Goal: Task Accomplishment & Management: Use online tool/utility

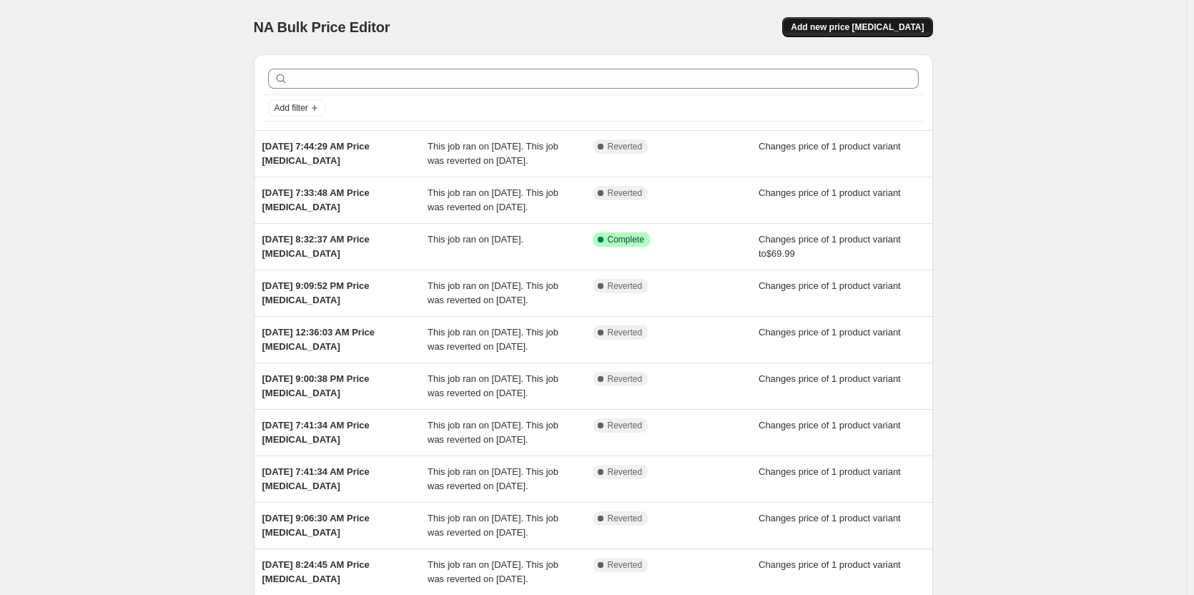
click at [842, 36] on button "Add new price [MEDICAL_DATA]" at bounding box center [857, 27] width 150 height 20
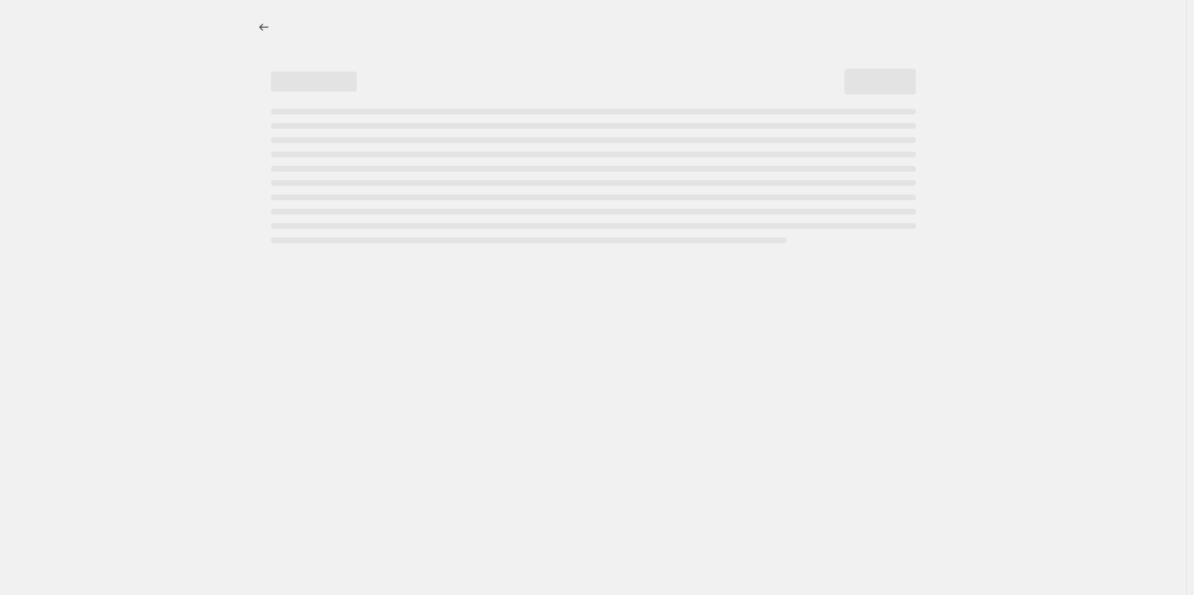
select select "percentage"
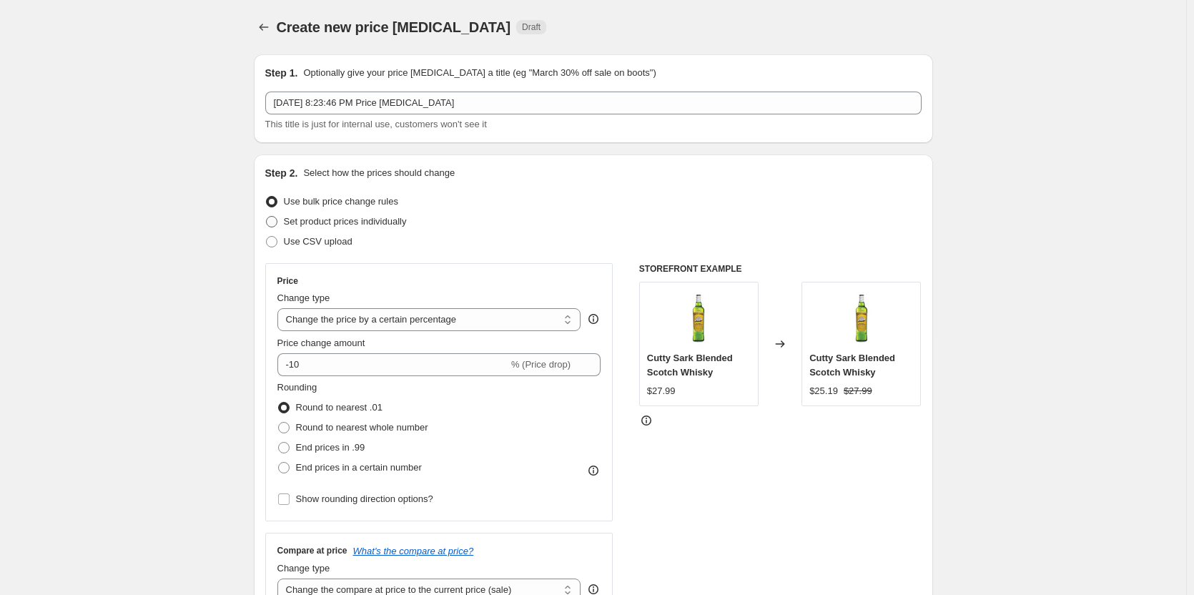
drag, startPoint x: 332, startPoint y: 224, endPoint x: 313, endPoint y: 227, distance: 19.6
click at [332, 224] on span "Set product prices individually" at bounding box center [345, 221] width 123 height 11
click at [267, 217] on input "Set product prices individually" at bounding box center [266, 216] width 1 height 1
radio input "true"
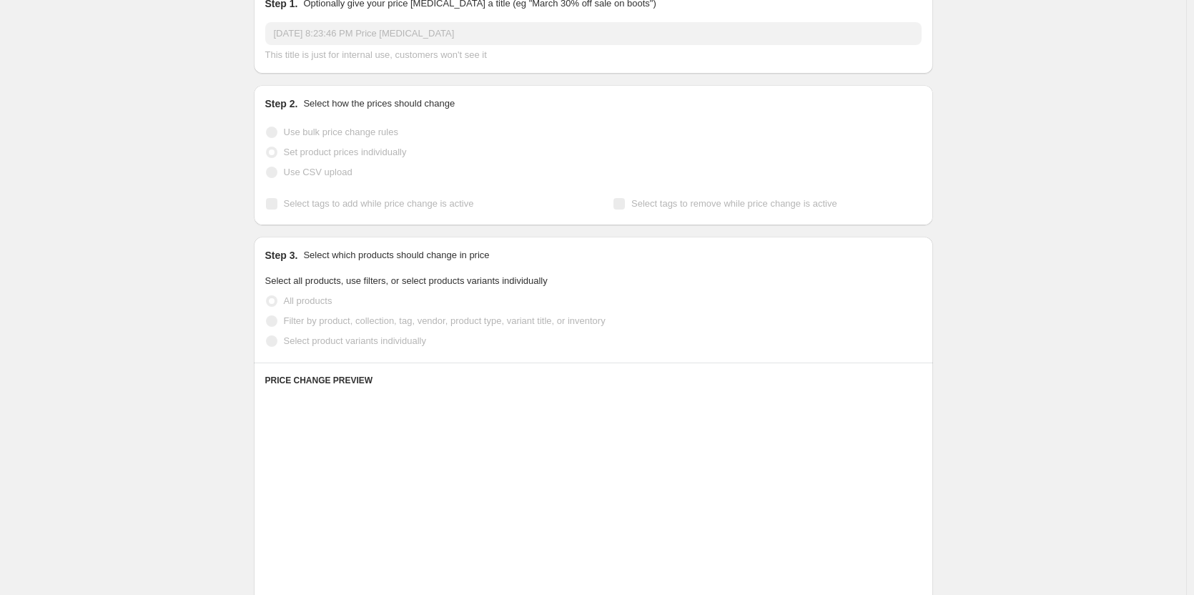
scroll to position [215, 0]
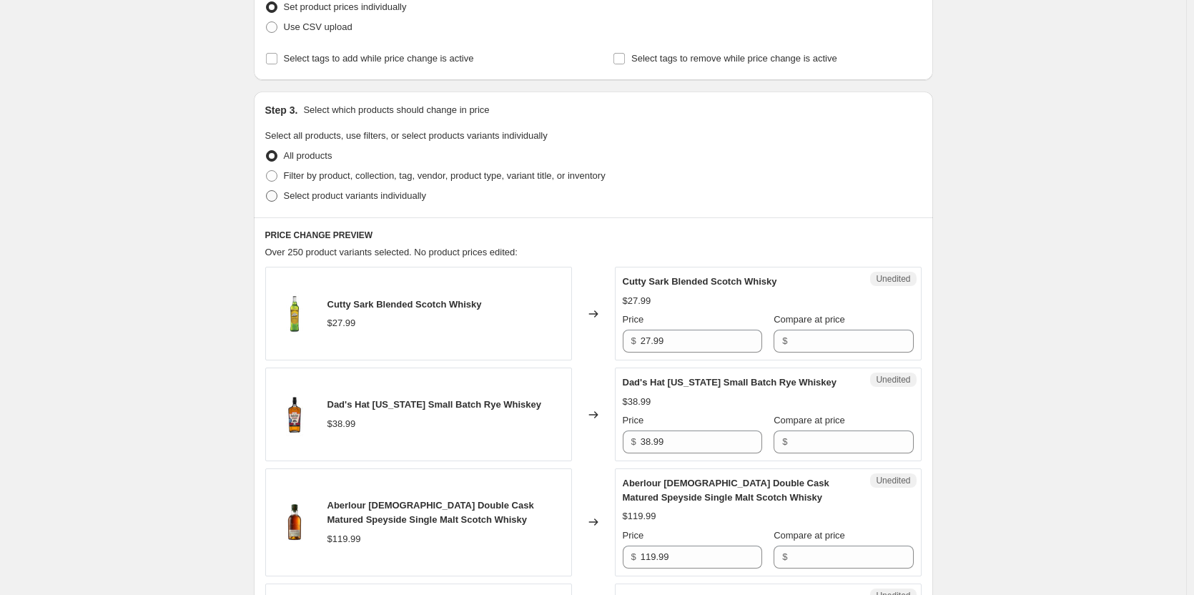
click at [310, 197] on span "Select product variants individually" at bounding box center [355, 195] width 142 height 11
click at [267, 191] on input "Select product variants individually" at bounding box center [266, 190] width 1 height 1
radio input "true"
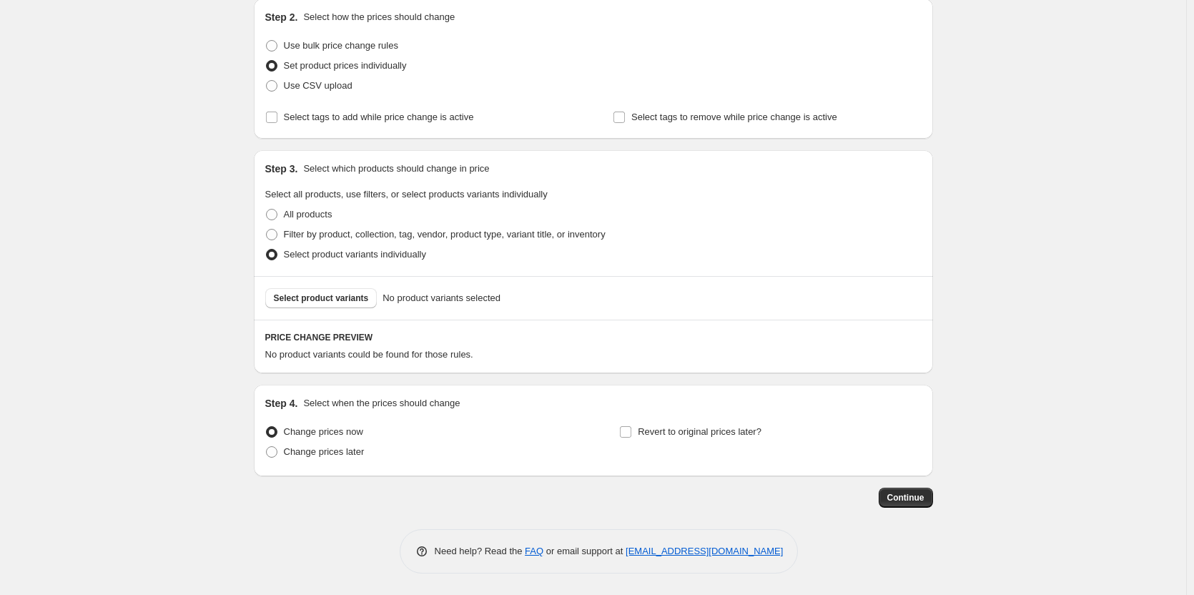
scroll to position [156, 0]
click at [341, 302] on span "Select product variants" at bounding box center [321, 298] width 95 height 11
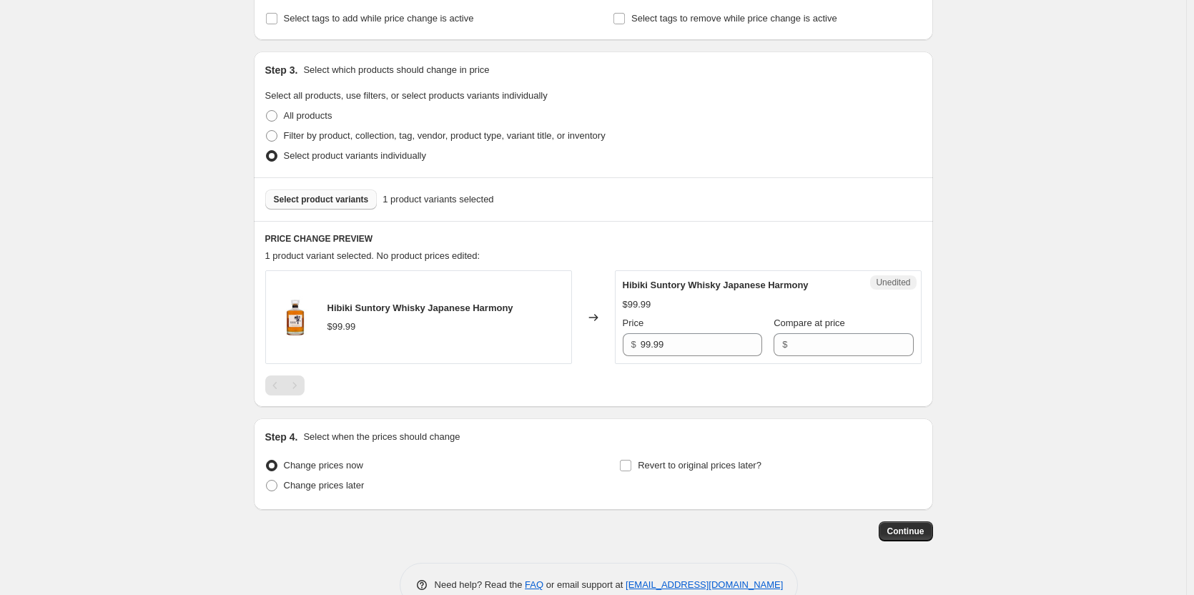
scroll to position [288, 0]
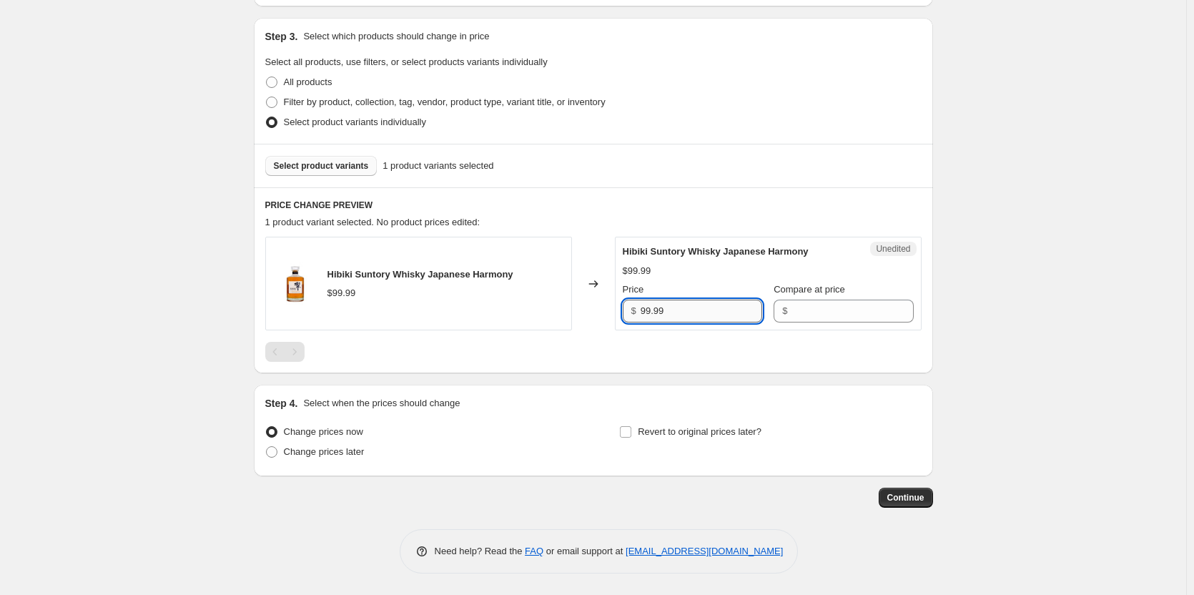
click at [702, 319] on input "99.99" at bounding box center [702, 311] width 122 height 23
click at [849, 310] on input "Compare at price" at bounding box center [853, 311] width 122 height 23
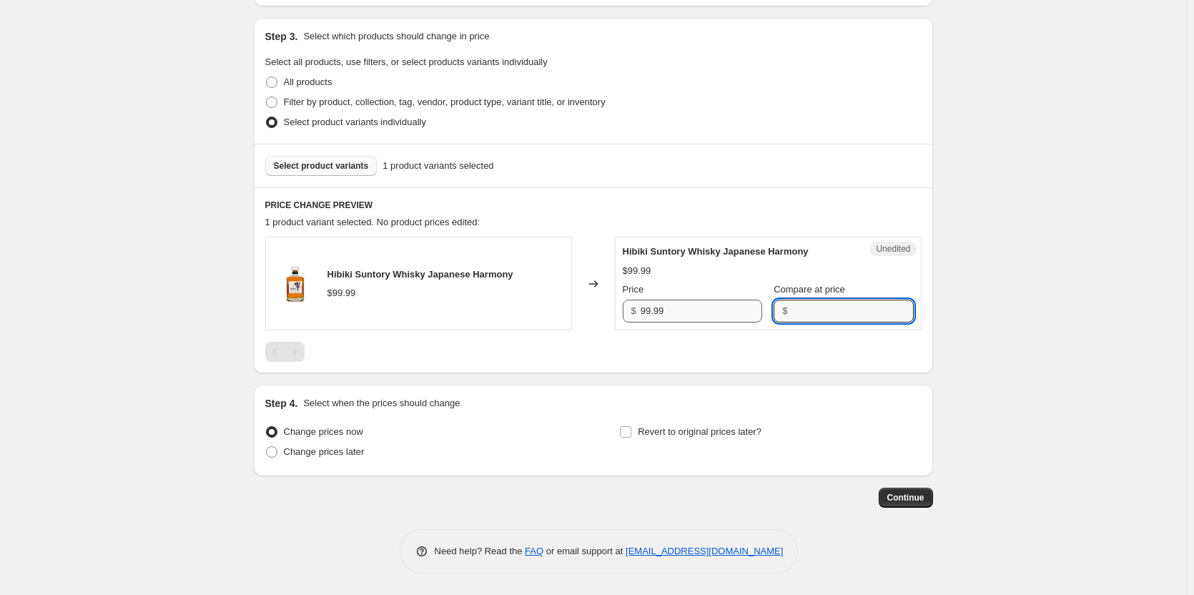
paste input "99.99"
type input "99.99"
click at [667, 310] on input "99.99" at bounding box center [702, 311] width 122 height 23
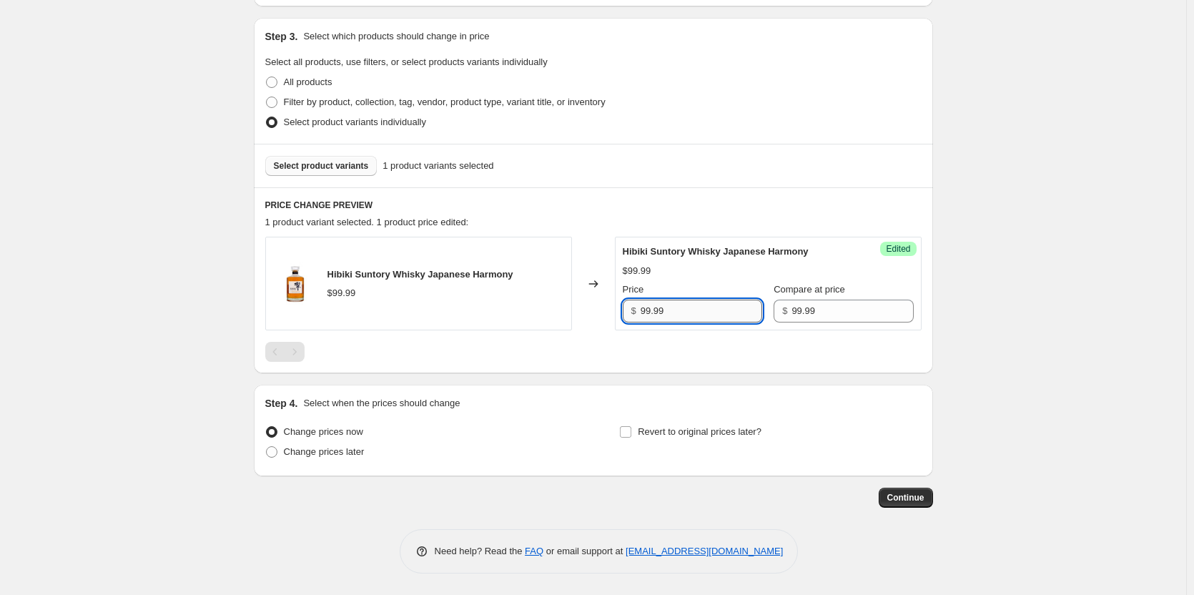
click at [667, 310] on input "99.99" at bounding box center [702, 311] width 122 height 23
type input "69.99"
click at [637, 350] on div at bounding box center [593, 352] width 657 height 20
click at [495, 507] on div "Continue" at bounding box center [593, 498] width 679 height 20
click at [735, 437] on span "Revert to original prices later?" at bounding box center [700, 431] width 124 height 11
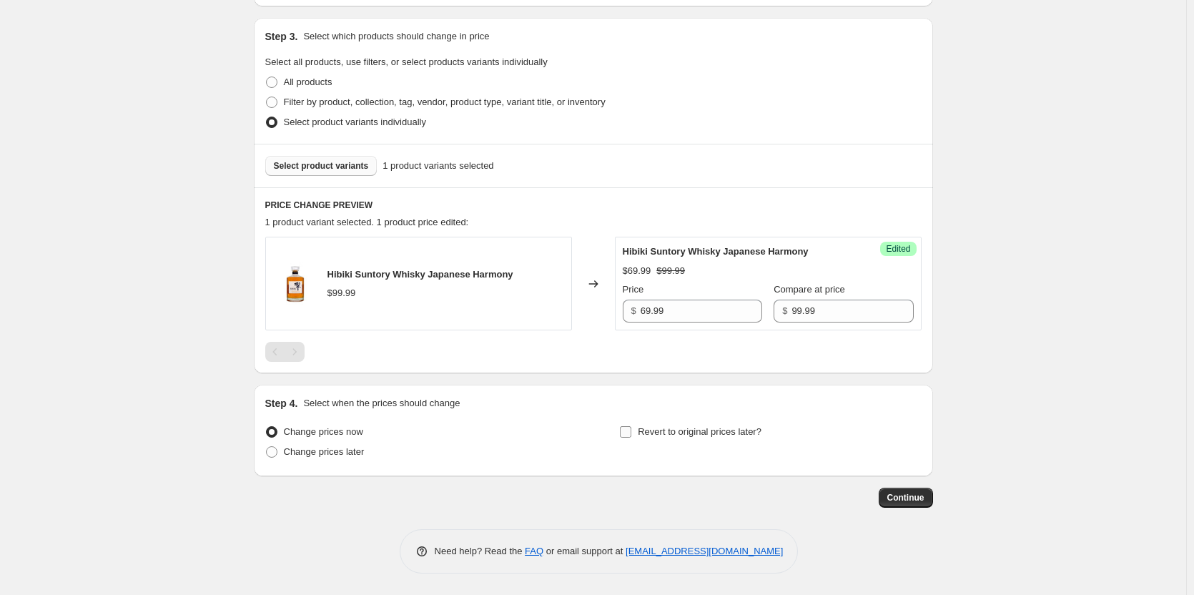
click at [632, 438] on input "Revert to original prices later?" at bounding box center [625, 431] width 11 height 11
checkbox input "true"
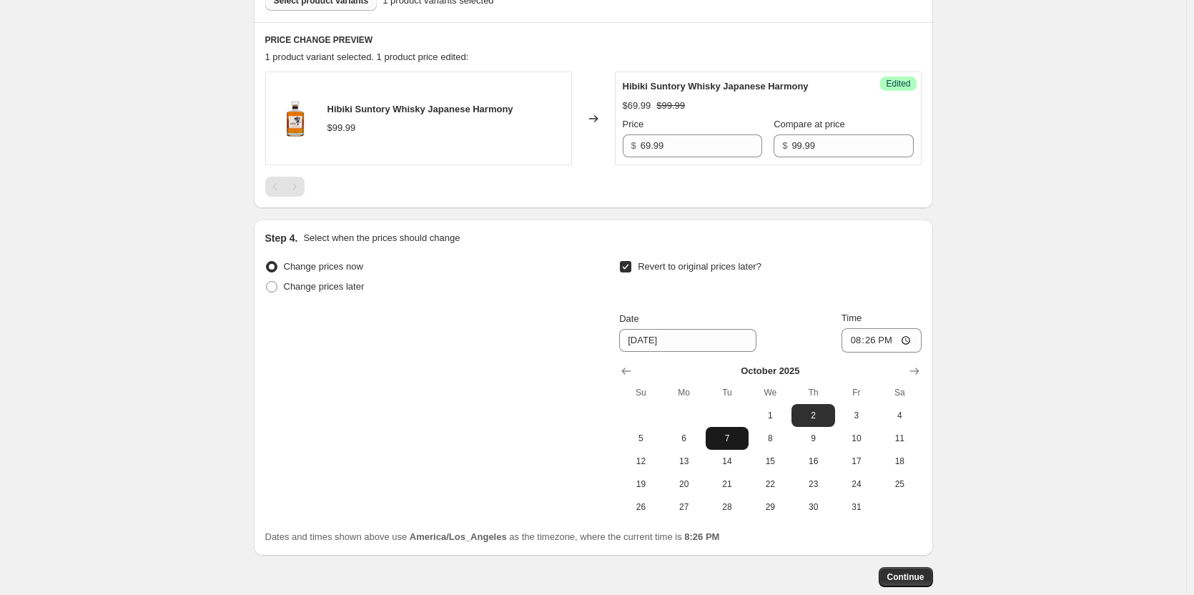
scroll to position [503, 0]
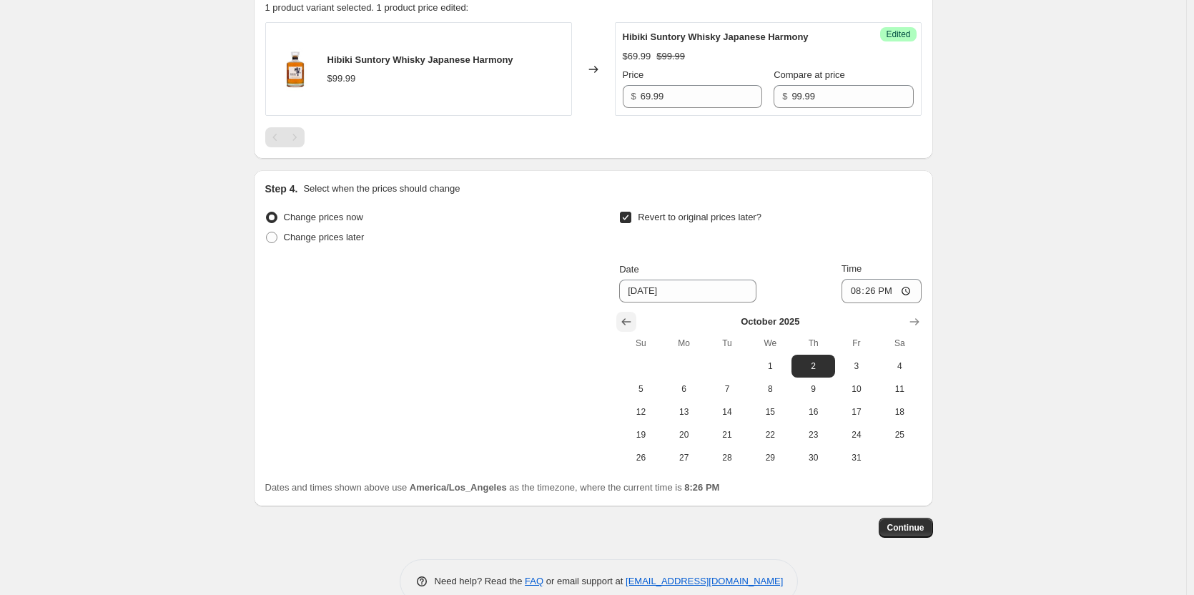
click at [624, 317] on icon "Show previous month, September 2025" at bounding box center [626, 322] width 14 height 14
click at [647, 453] on span "28" at bounding box center [640, 457] width 31 height 11
type input "9/28/2025"
click at [853, 291] on input "20:26" at bounding box center [882, 291] width 80 height 24
type input "23:59"
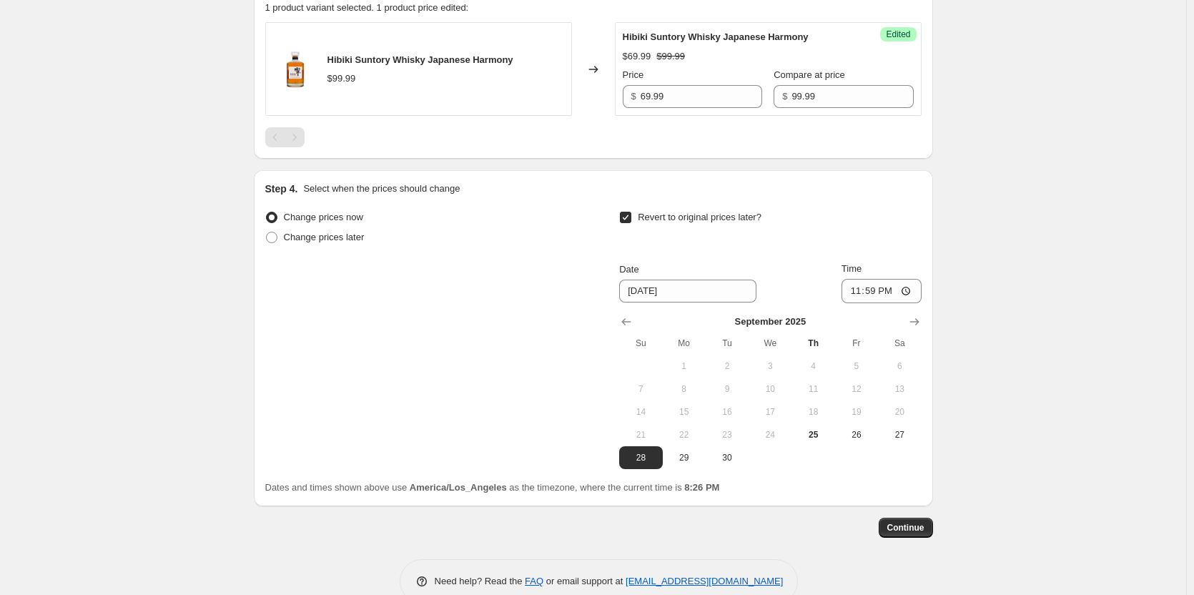
click at [1076, 389] on div "Create new price change job. This page is ready Create new price change job Dra…" at bounding box center [593, 61] width 1187 height 1128
click at [915, 521] on button "Continue" at bounding box center [906, 528] width 54 height 20
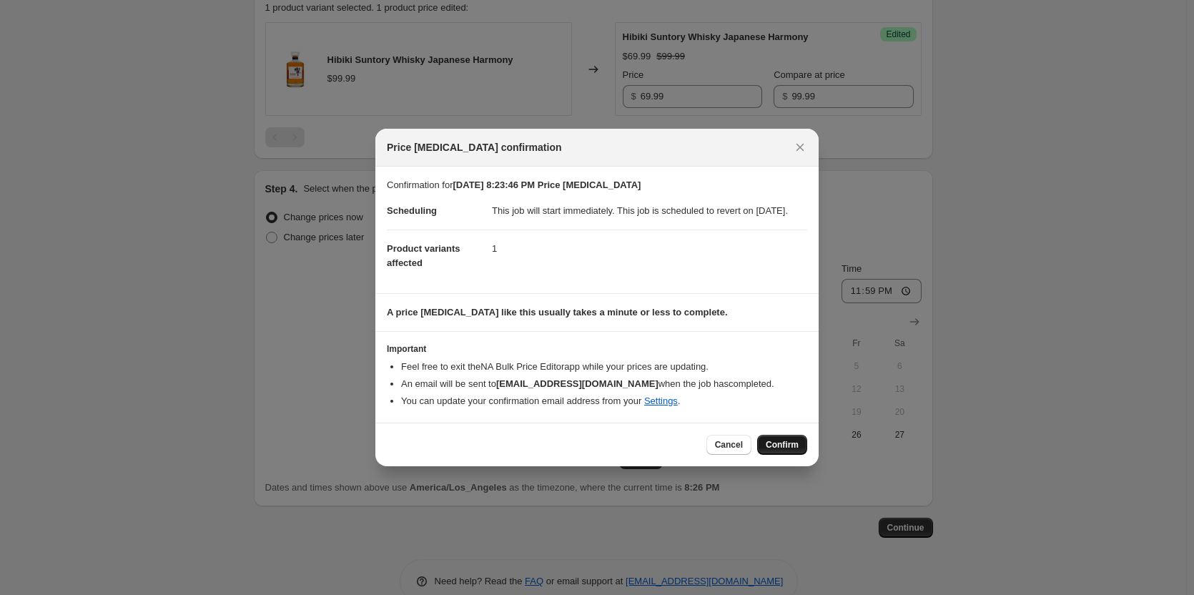
click at [773, 451] on span "Confirm" at bounding box center [782, 444] width 33 height 11
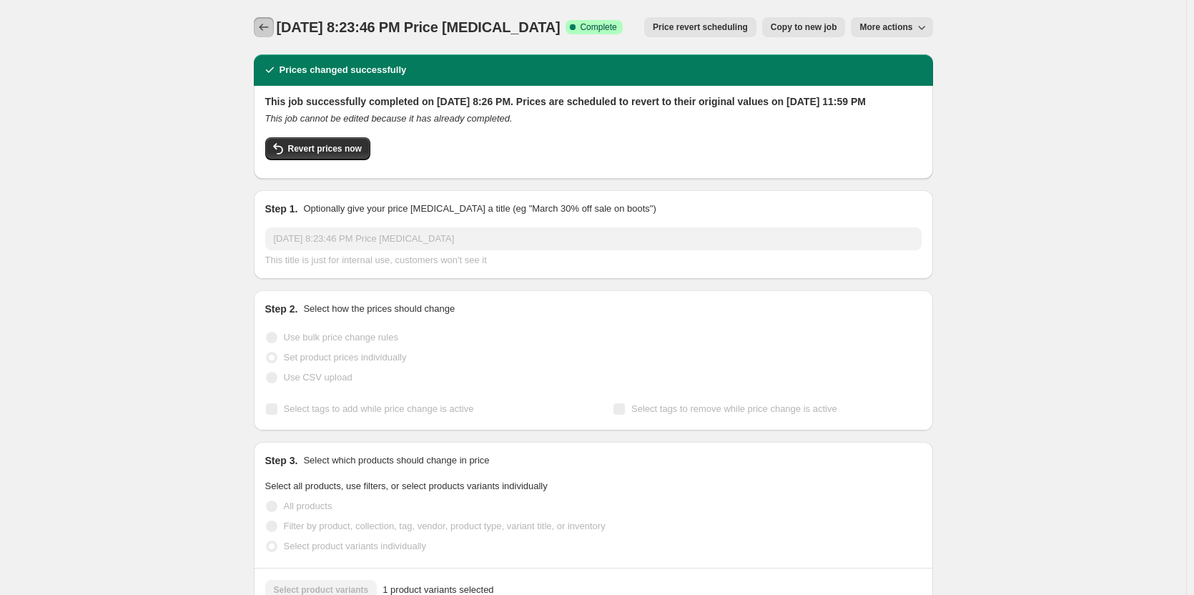
click at [269, 27] on icon "Price change jobs" at bounding box center [264, 27] width 14 height 14
